Goal: Task Accomplishment & Management: Manage account settings

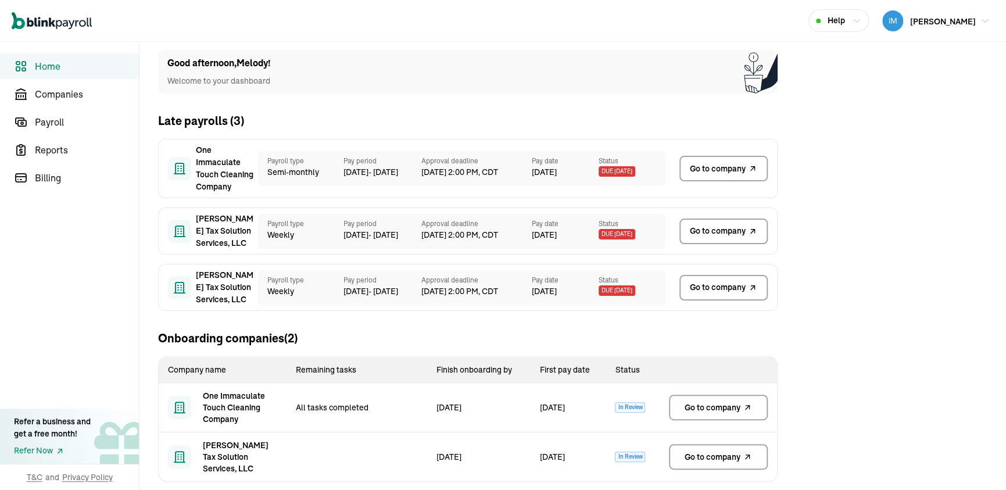
click at [710, 409] on span "Go to company" at bounding box center [713, 408] width 56 height 12
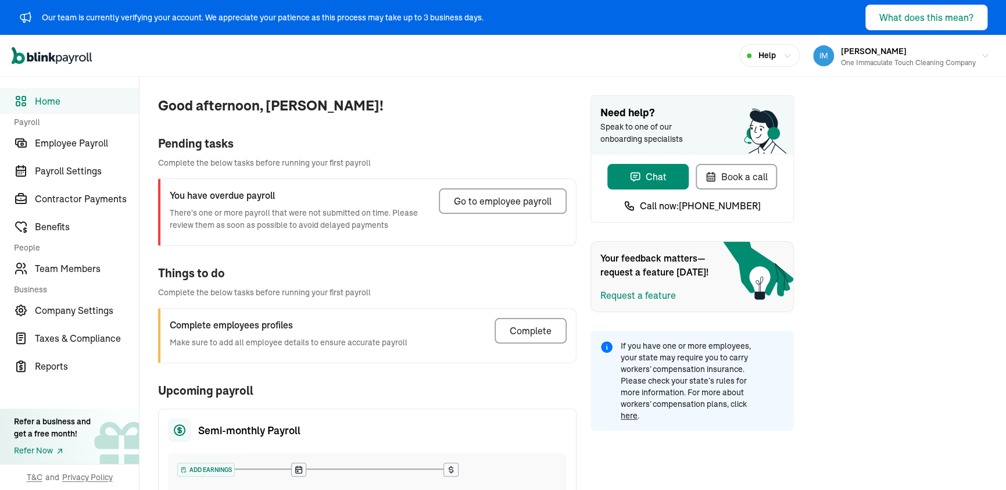
click at [628, 414] on span "here" at bounding box center [629, 415] width 17 height 10
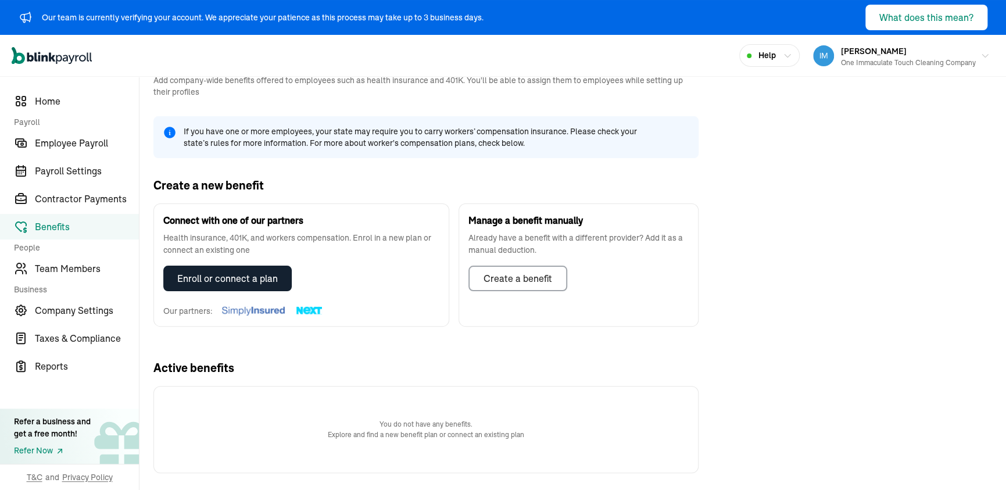
scroll to position [44, 0]
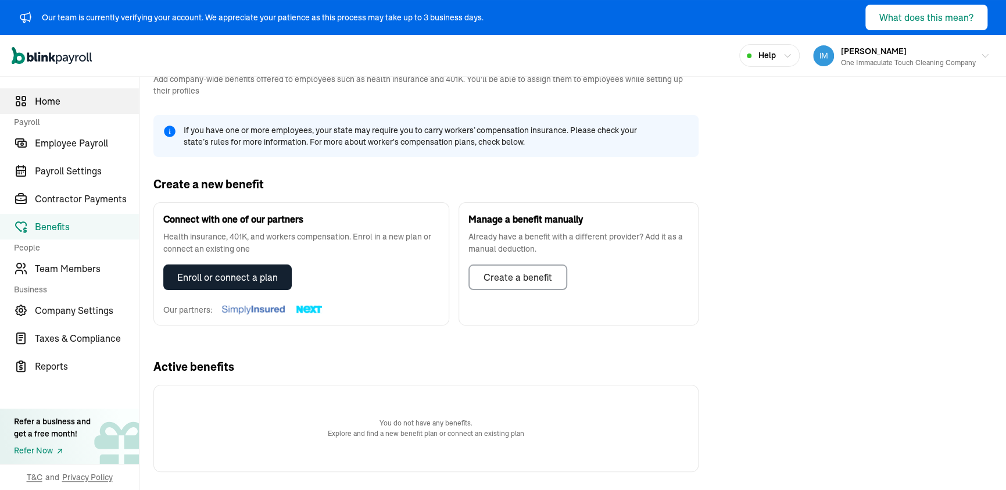
click at [42, 96] on span "Home" at bounding box center [87, 101] width 104 height 14
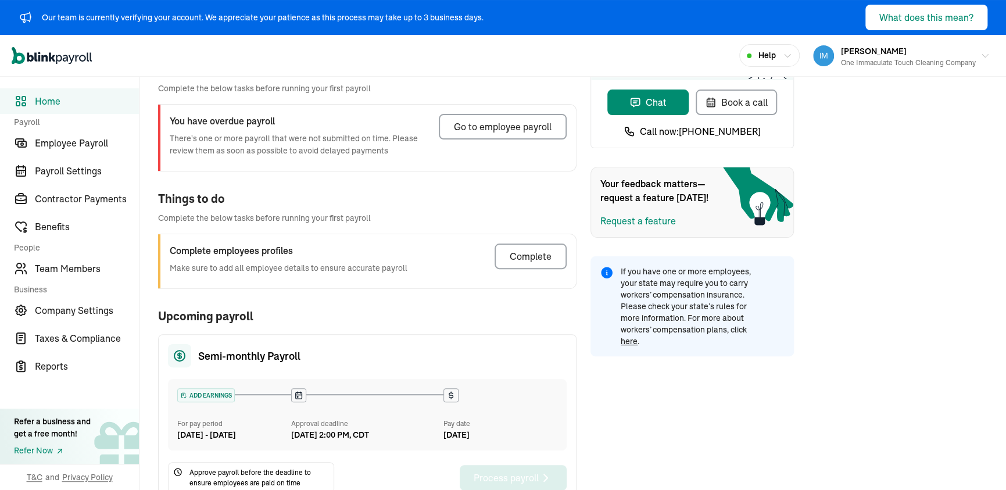
click at [53, 102] on span "Home" at bounding box center [87, 101] width 104 height 14
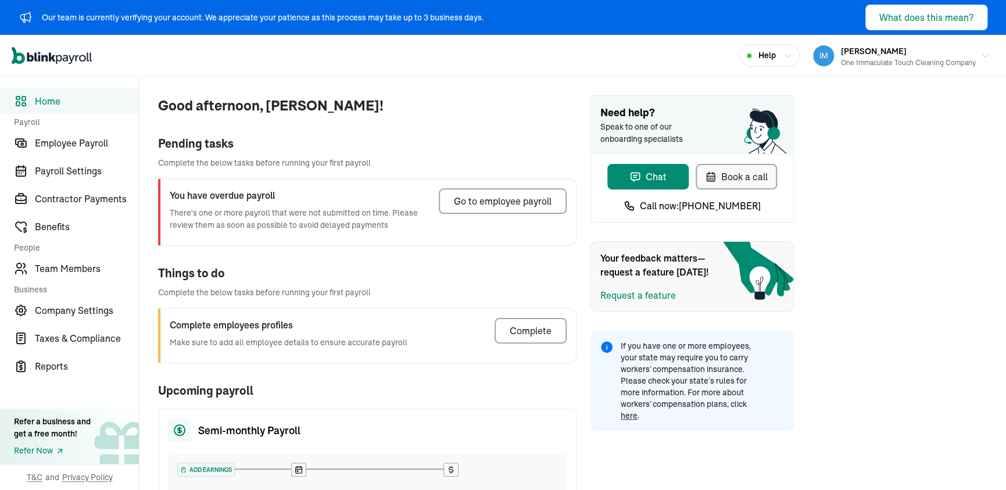
click at [740, 171] on div "Book a call" at bounding box center [736, 177] width 63 height 14
click at [634, 171] on icon "button" at bounding box center [635, 177] width 12 height 12
click at [717, 13] on div "Our team is currently verifying your account. We appreciate your patience as th…" at bounding box center [503, 17] width 1006 height 35
click at [628, 414] on span "here" at bounding box center [629, 415] width 17 height 10
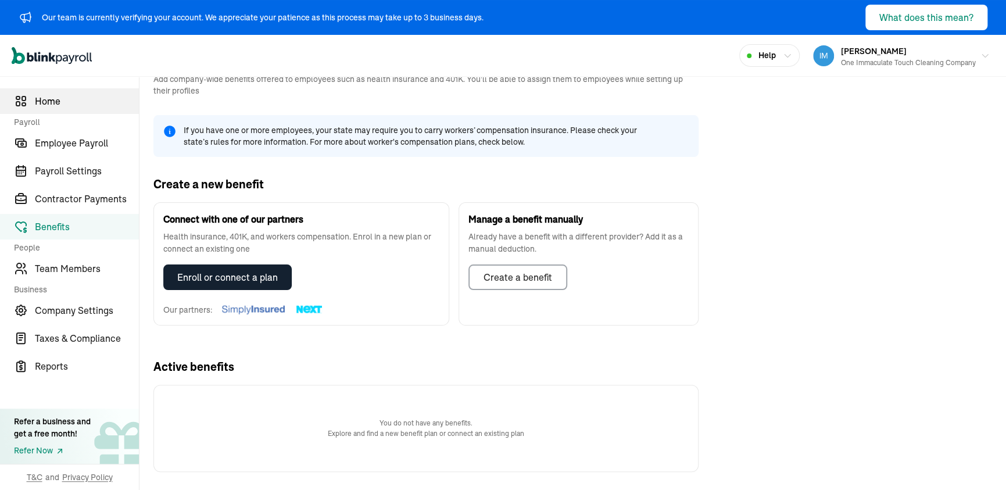
click at [42, 96] on span "Home" at bounding box center [87, 101] width 104 height 14
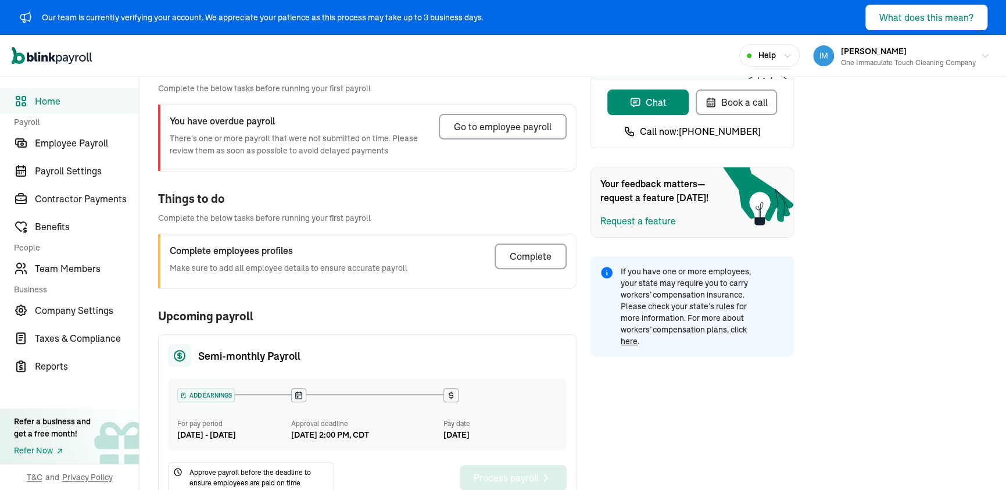
click at [53, 102] on span "Home" at bounding box center [87, 101] width 104 height 14
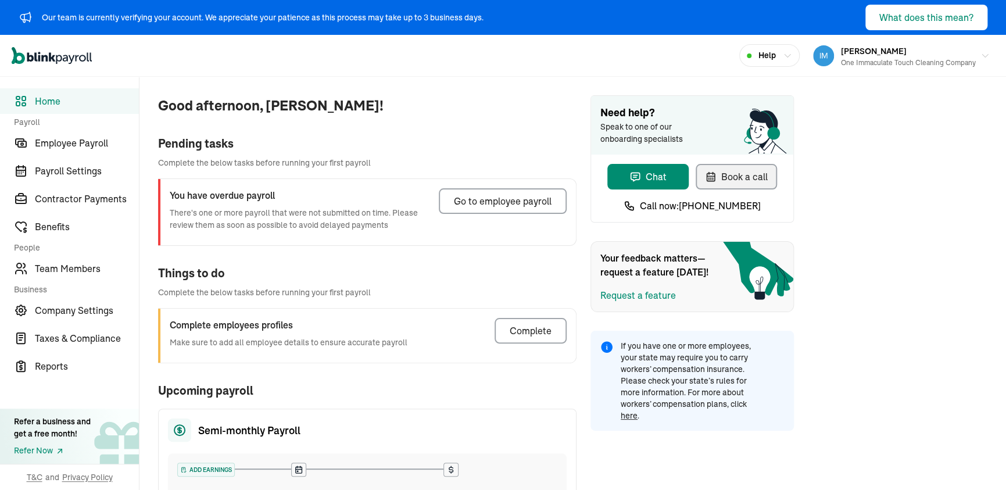
click at [740, 171] on div "Book a call" at bounding box center [736, 177] width 63 height 14
click at [634, 171] on icon "button" at bounding box center [635, 177] width 12 height 12
click at [717, 13] on div "Our team is currently verifying your account. We appreciate your patience as th…" at bounding box center [503, 17] width 1006 height 35
